Goal: Task Accomplishment & Management: Manage account settings

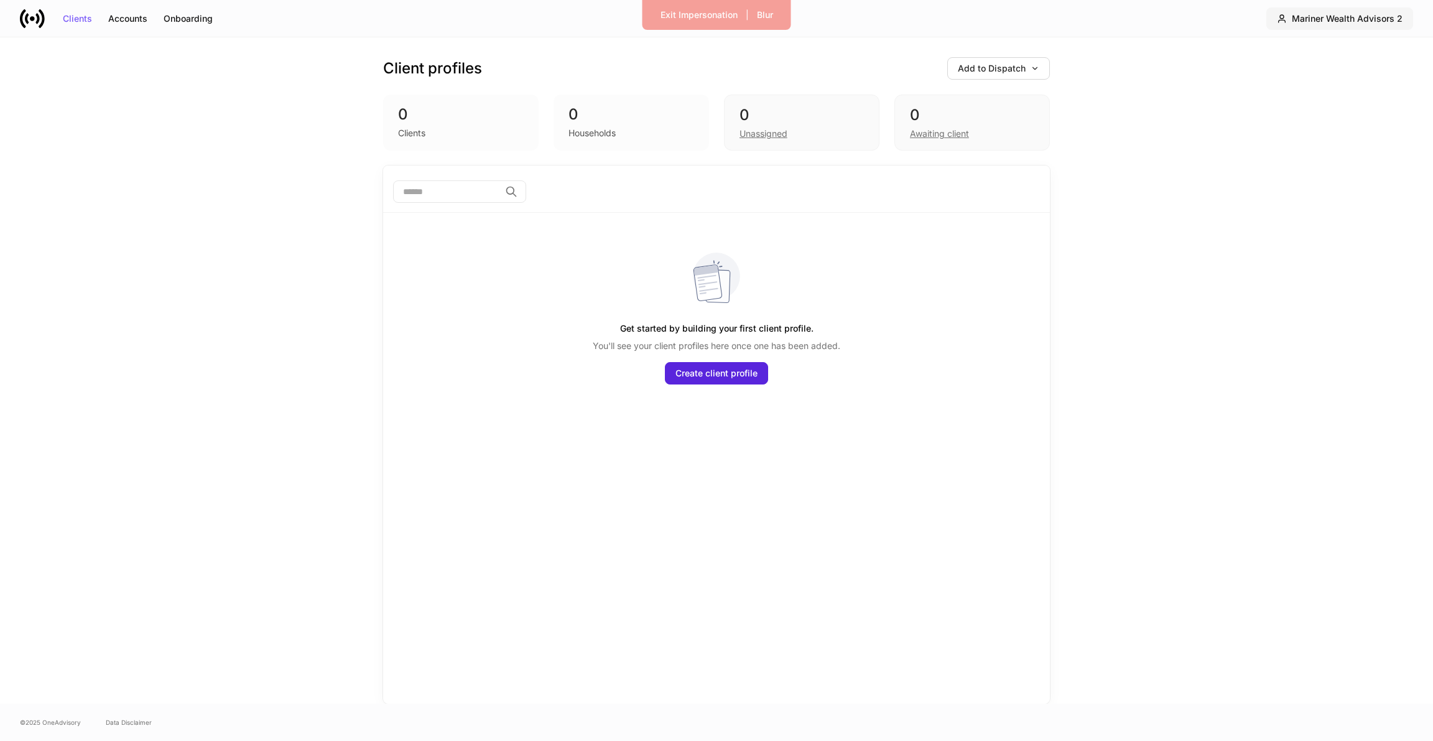
click at [1385, 14] on div "Mariner Wealth Advisors 2" at bounding box center [1347, 18] width 111 height 9
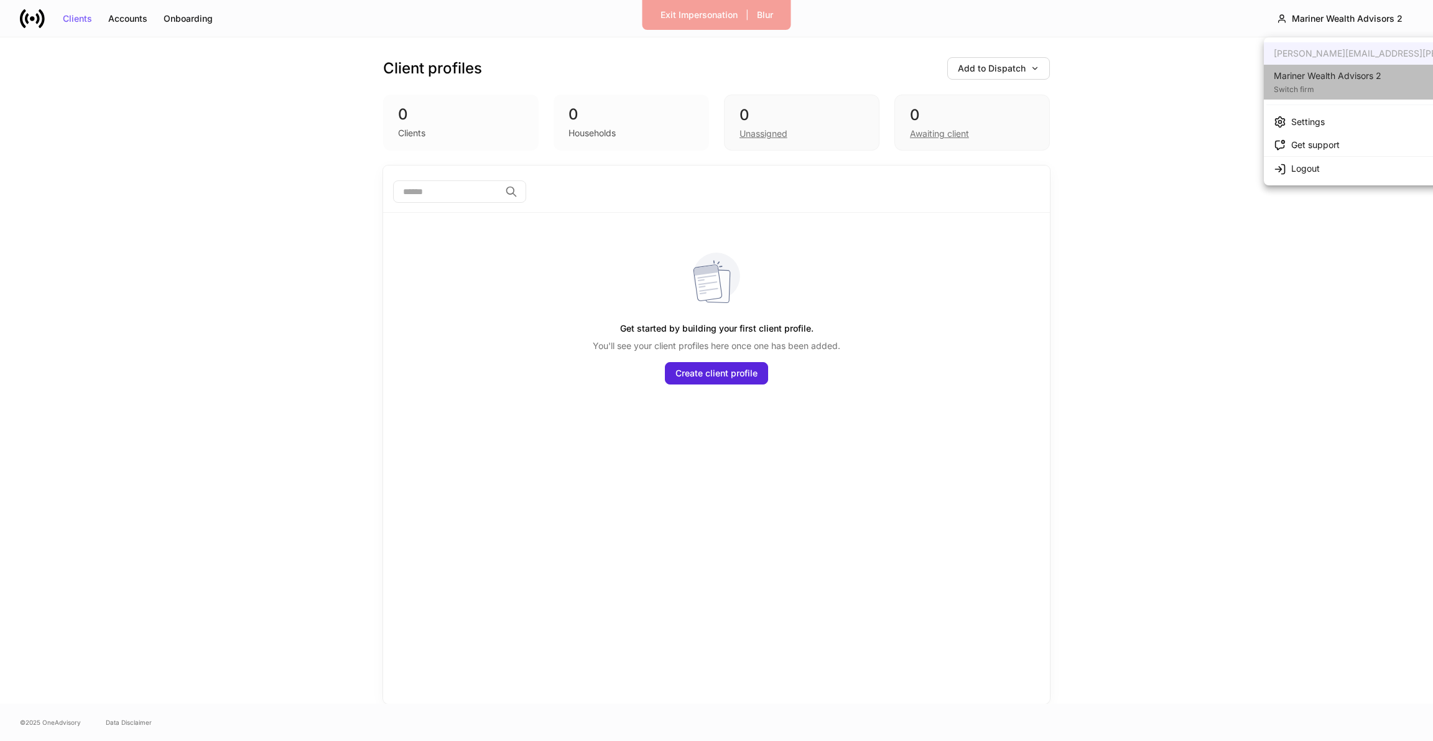
click at [1363, 82] on div "Switch firm" at bounding box center [1328, 88] width 108 height 12
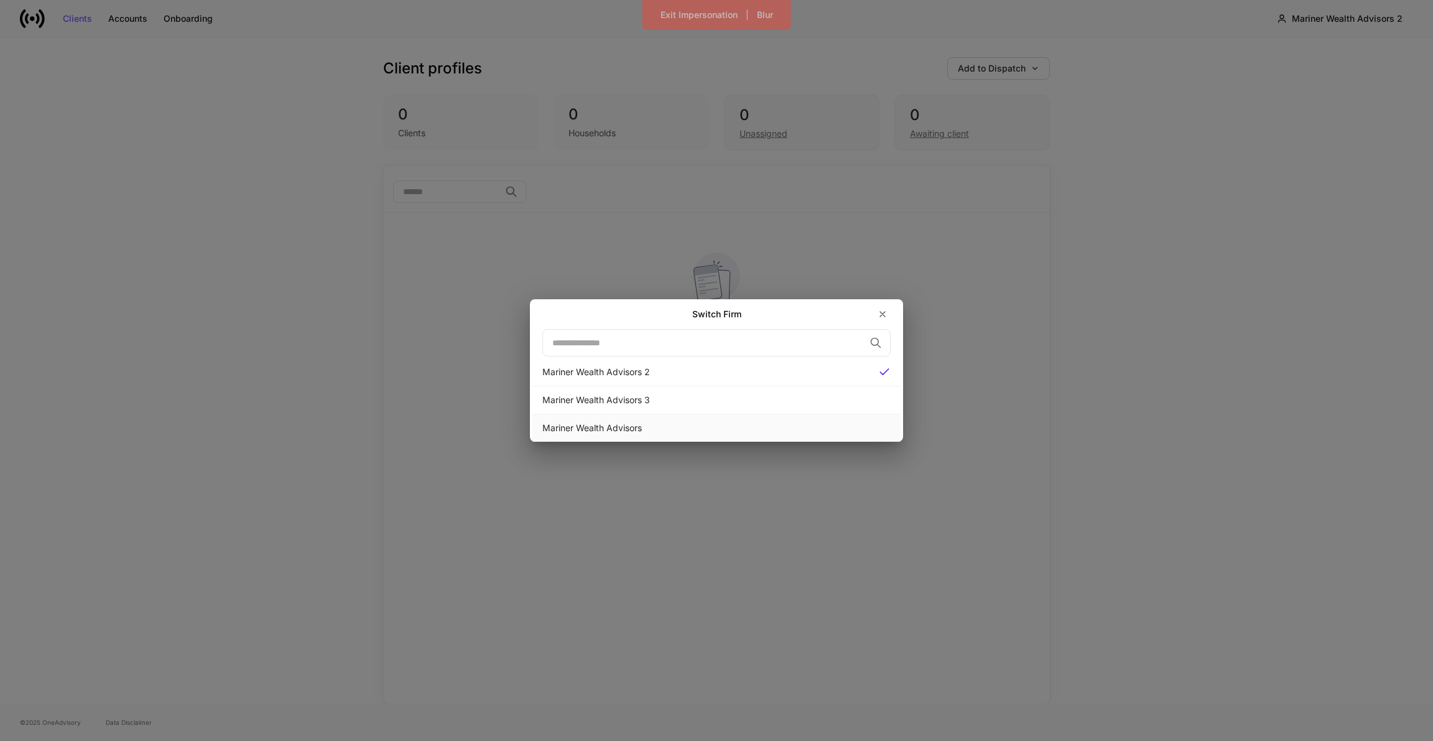
click at [804, 425] on div "Mariner Wealth Advisors" at bounding box center [716, 428] width 348 height 12
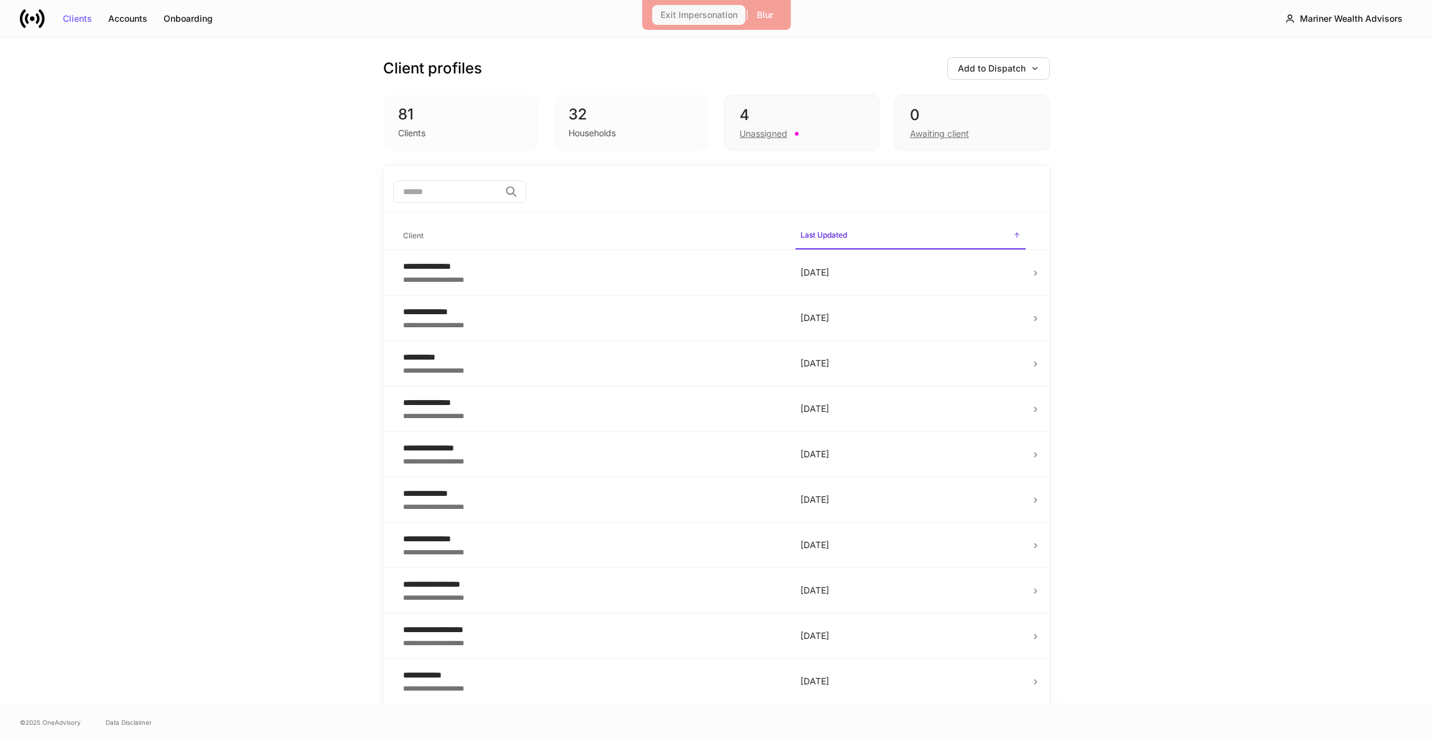
click at [686, 19] on div "Exit Impersonation" at bounding box center [699, 15] width 77 height 9
click at [1305, 17] on div "Mariner Wealth Advisors" at bounding box center [1351, 18] width 103 height 9
